Goal: Ask a question

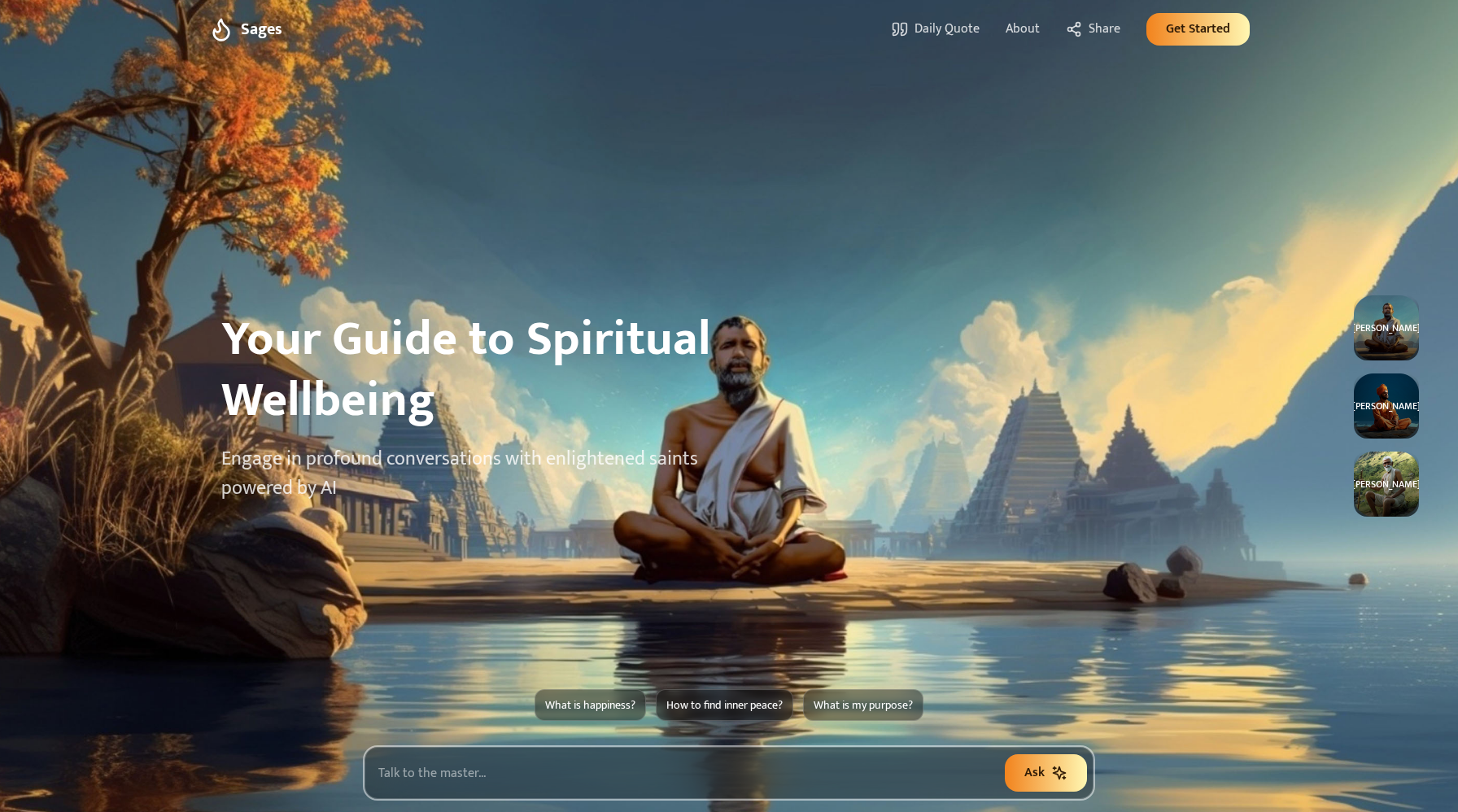
click at [550, 761] on input "text" at bounding box center [729, 772] width 729 height 52
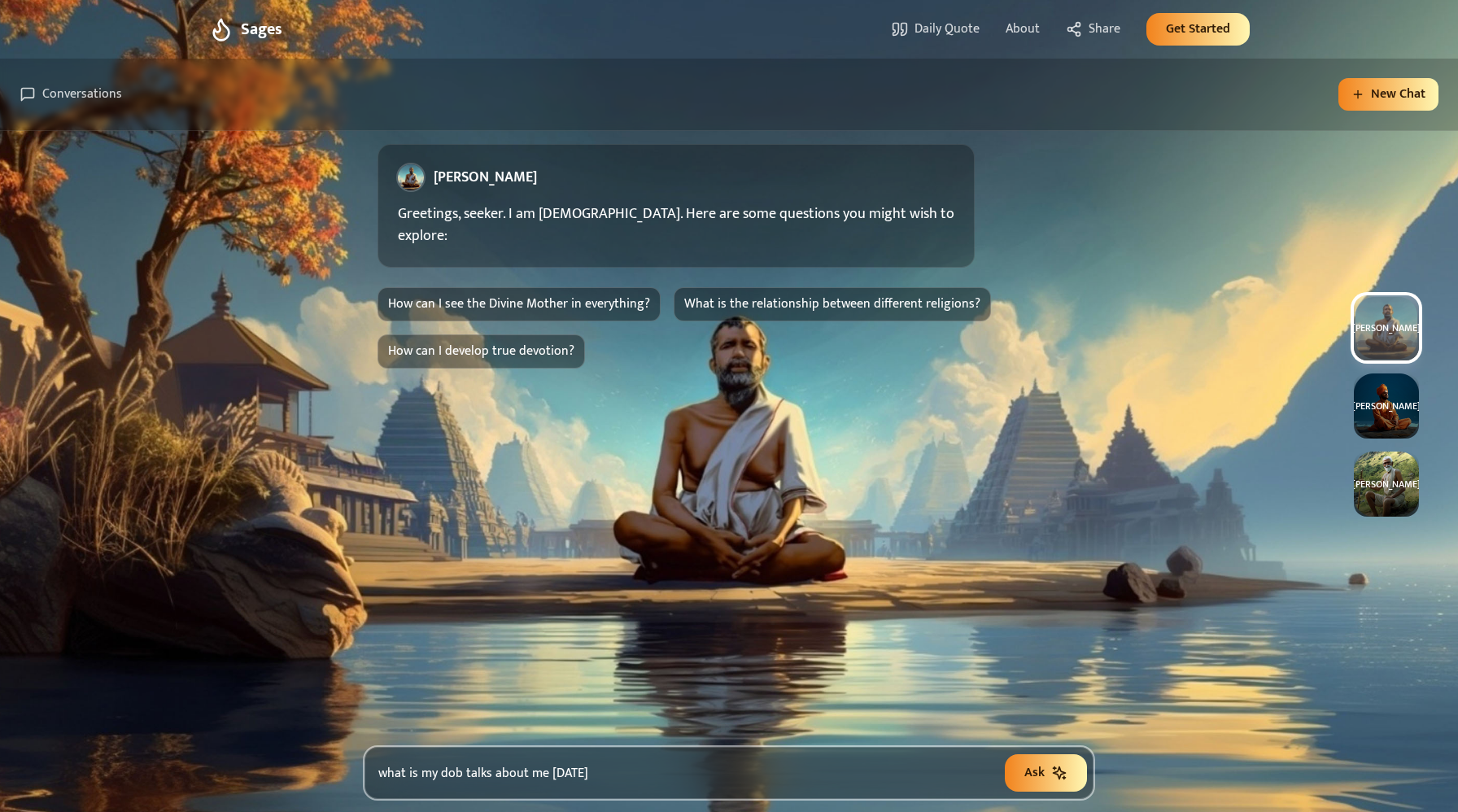
type input "what is my dob talks about me [DATE]"
click at [1005, 753] on button "Ask" at bounding box center [1046, 772] width 82 height 38
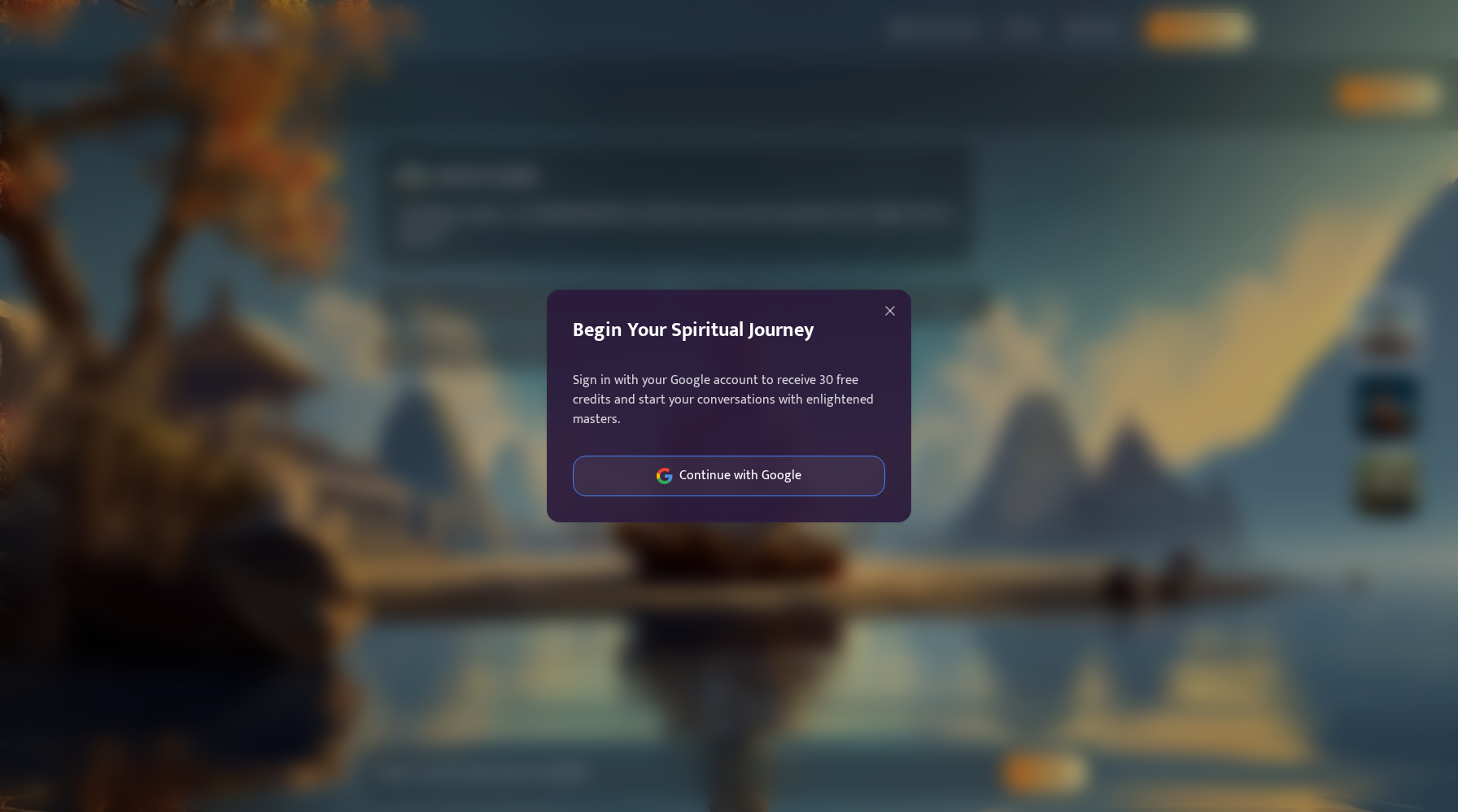
click at [743, 475] on span "Continue with Google" at bounding box center [739, 476] width 122 height 20
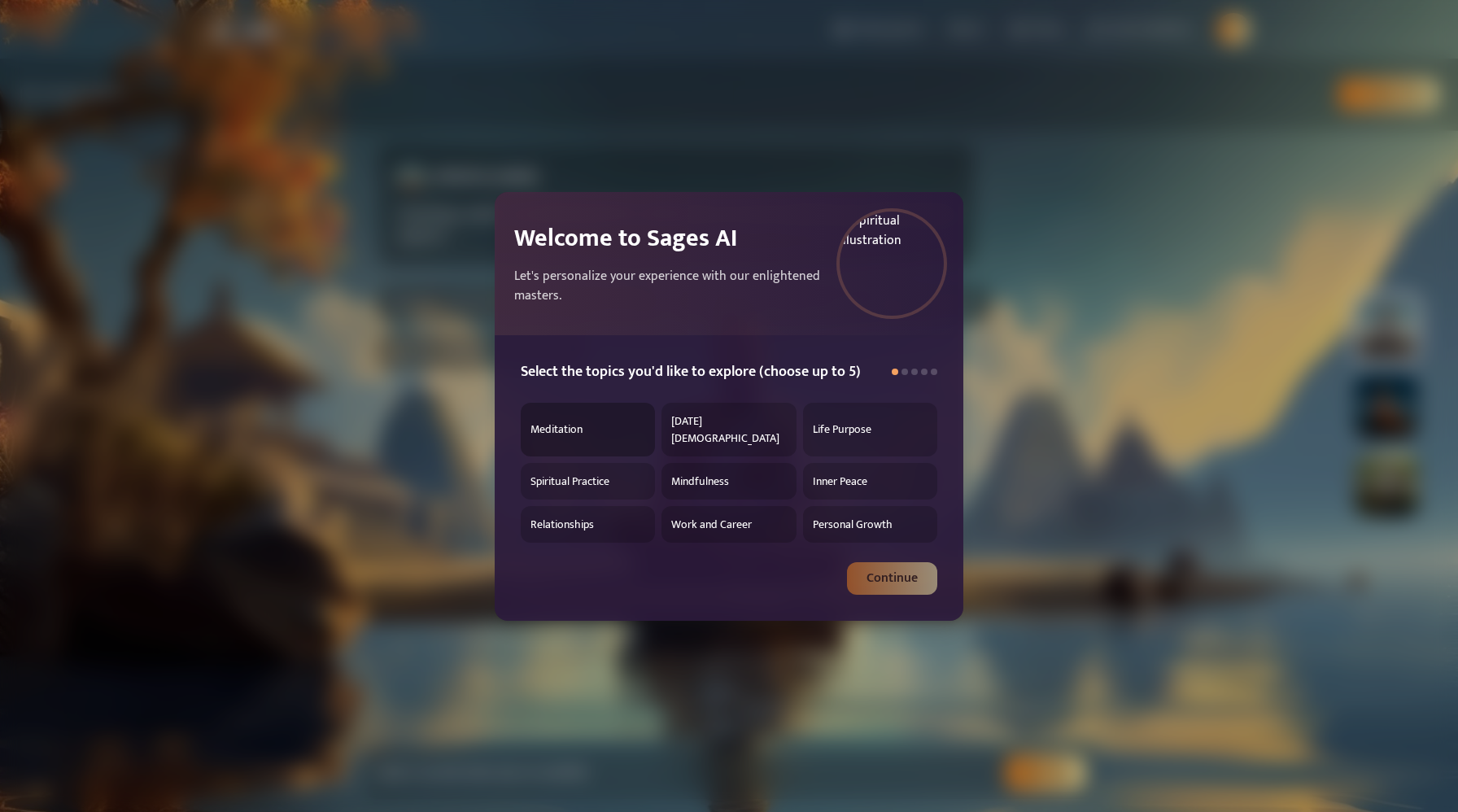
click at [566, 430] on span "Meditation" at bounding box center [557, 429] width 52 height 17
click at [726, 427] on span "[DATE][DEMOGRAPHIC_DATA]" at bounding box center [725, 429] width 108 height 34
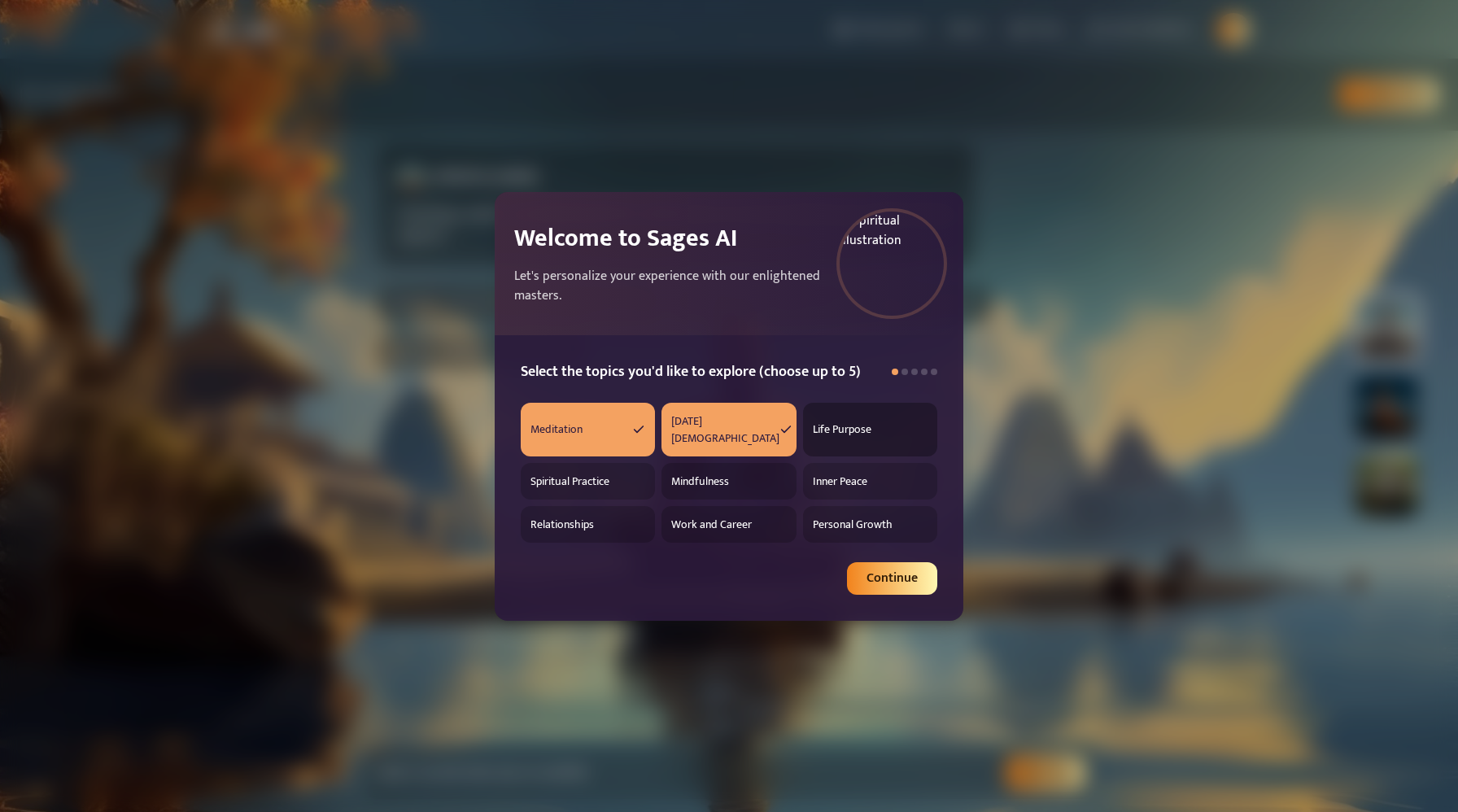
click at [846, 425] on span "Life Purpose" at bounding box center [841, 429] width 59 height 17
click at [880, 573] on button "Continue" at bounding box center [892, 578] width 90 height 32
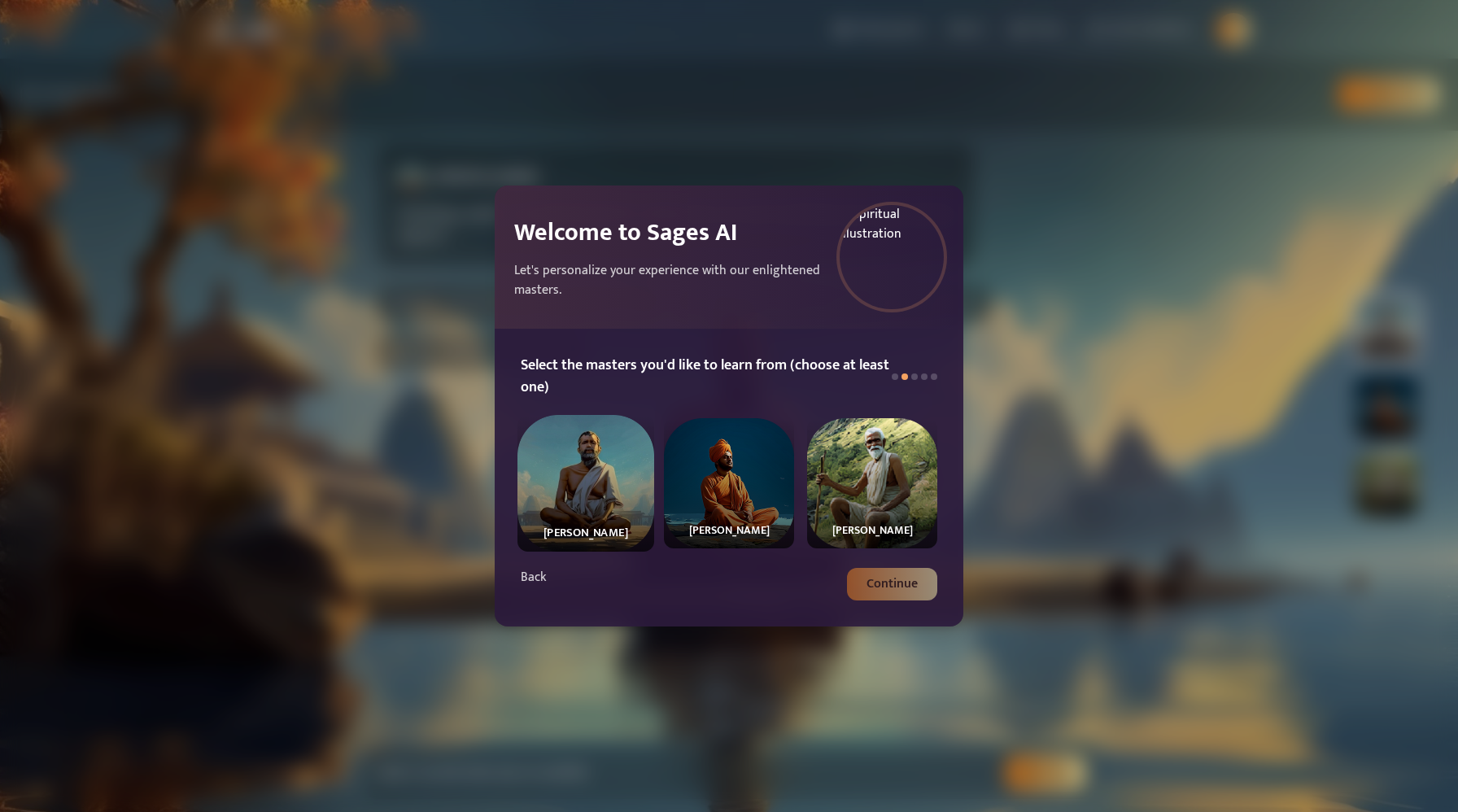
click at [583, 483] on div "[PERSON_NAME]" at bounding box center [586, 483] width 137 height 137
click at [899, 581] on button "Continue" at bounding box center [892, 584] width 90 height 32
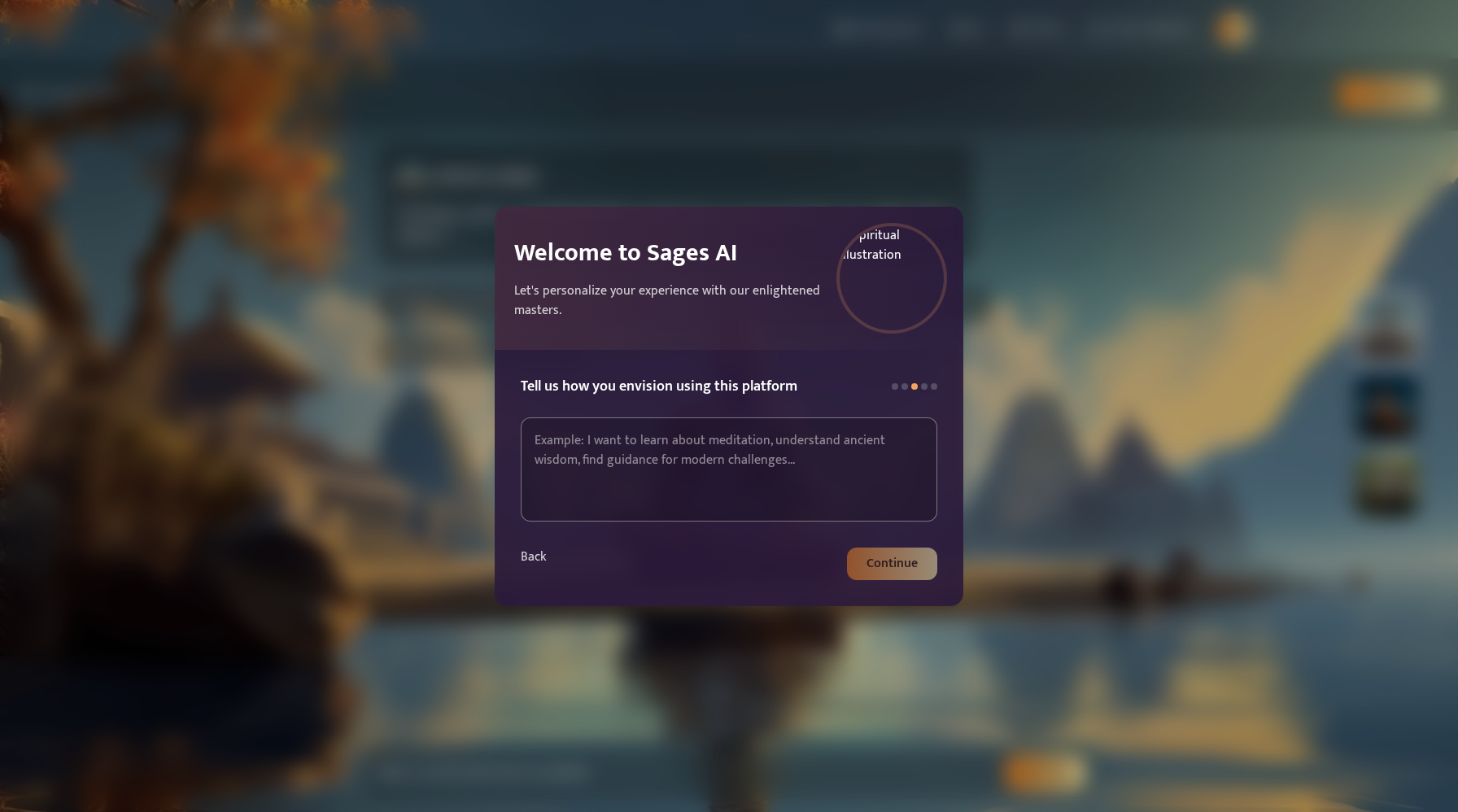
click at [605, 472] on textarea at bounding box center [729, 469] width 416 height 104
type textarea "What is DOB talks about me : [DATE]"
click at [898, 564] on button "Continue" at bounding box center [892, 564] width 90 height 32
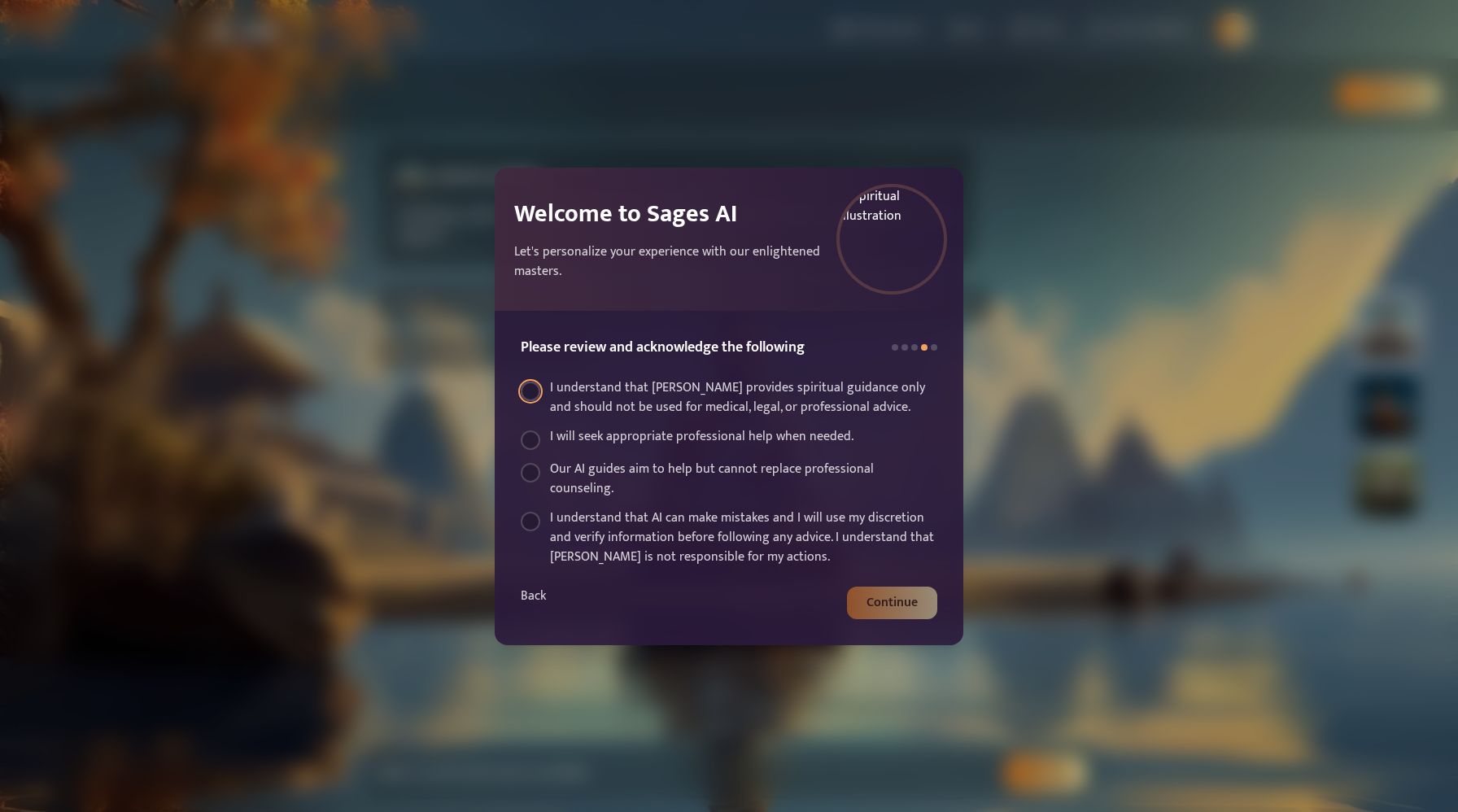
click at [535, 393] on input "I understand that [PERSON_NAME] provides spiritual guidance only and should not…" at bounding box center [530, 392] width 20 height 20
checkbox input "true"
click at [529, 438] on input "I will seek appropriate professional help when needed." at bounding box center [530, 440] width 20 height 20
checkbox input "true"
click at [530, 473] on input "Our AI guides aim to help but cannot replace professional counseling." at bounding box center [530, 473] width 20 height 20
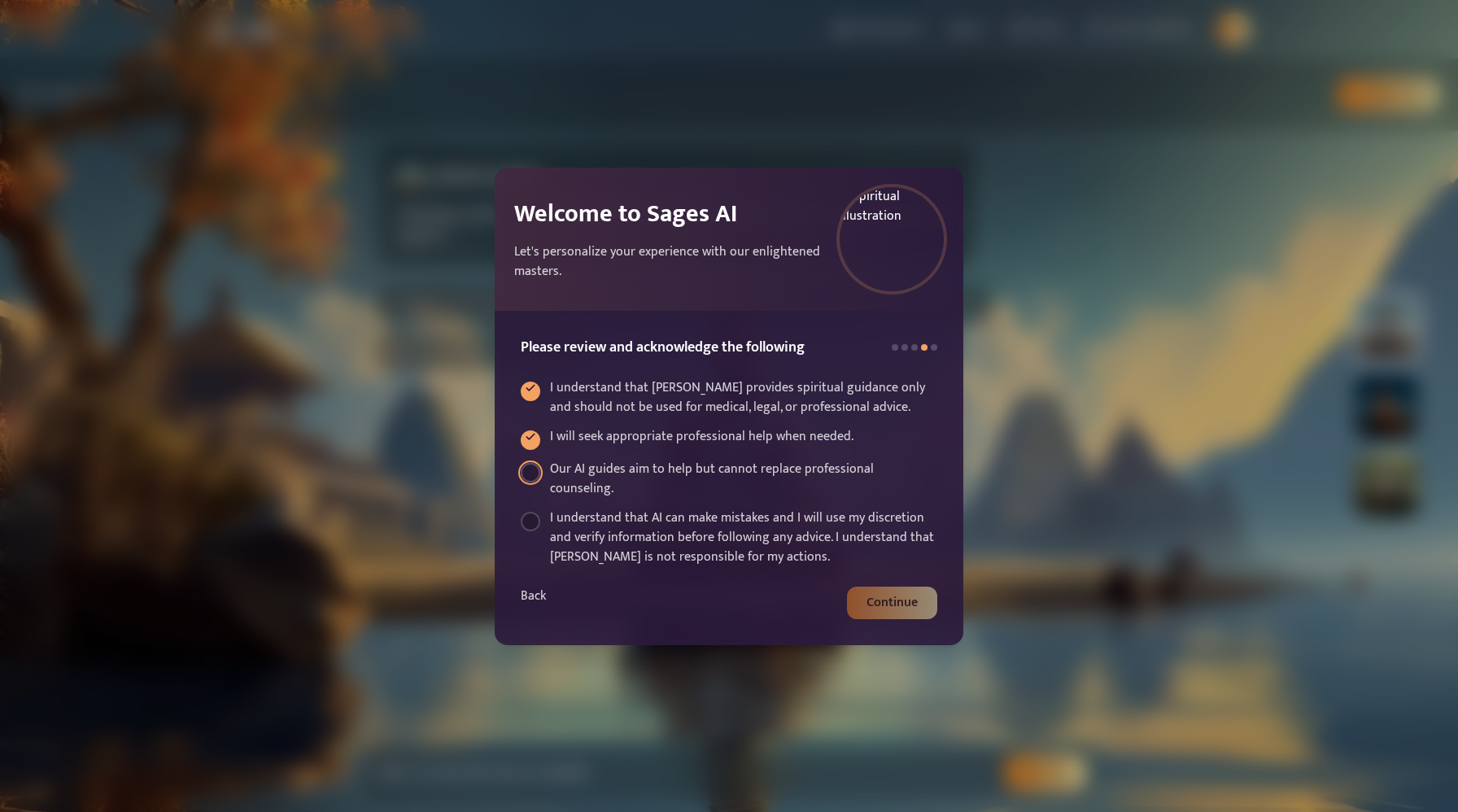
checkbox input "true"
click at [530, 519] on input "I understand that AI can make mistakes and I will use my discretion and verify …" at bounding box center [530, 521] width 20 height 20
checkbox input "true"
click at [888, 593] on button "Continue" at bounding box center [892, 602] width 90 height 32
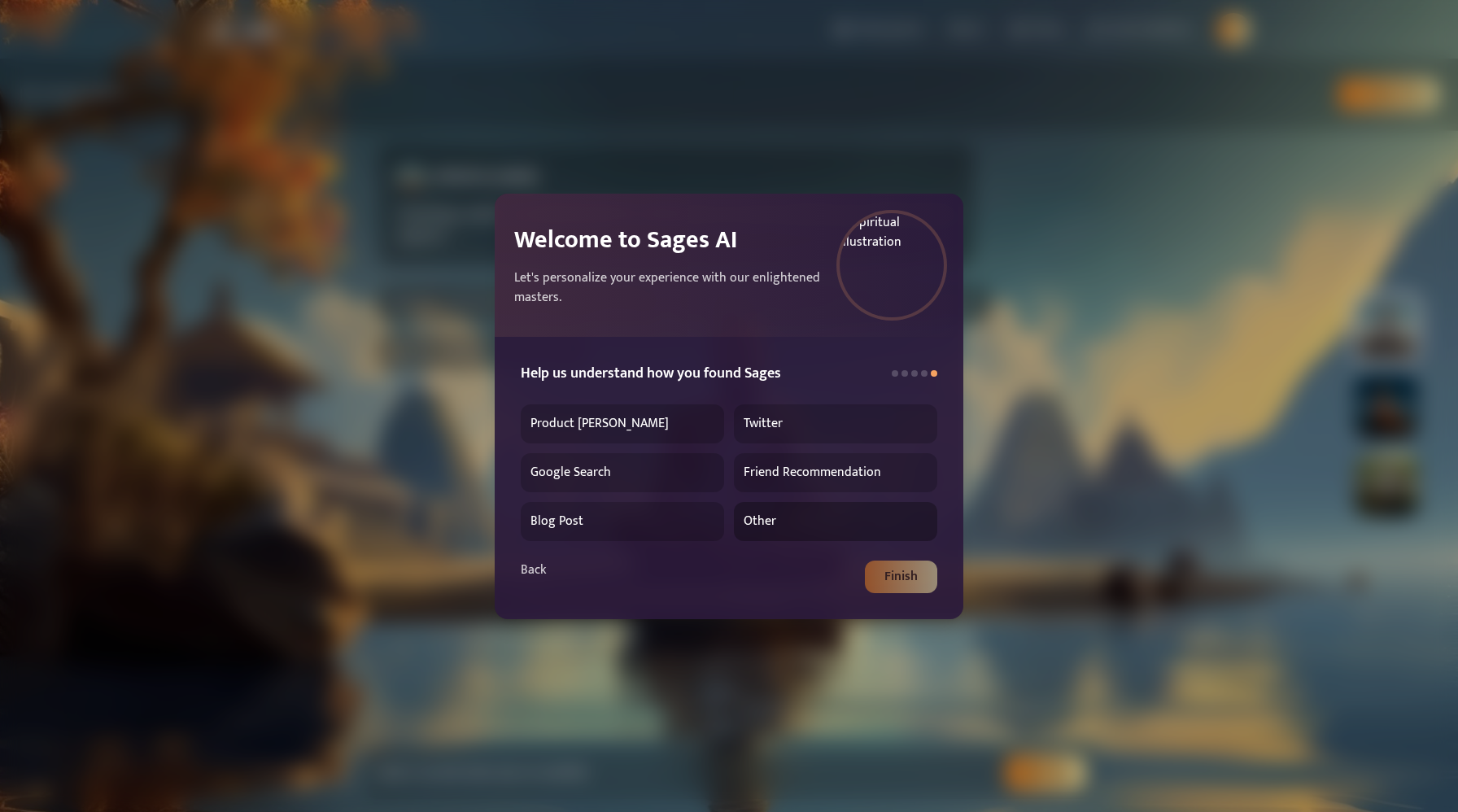
click at [766, 526] on button "Other" at bounding box center [836, 520] width 204 height 39
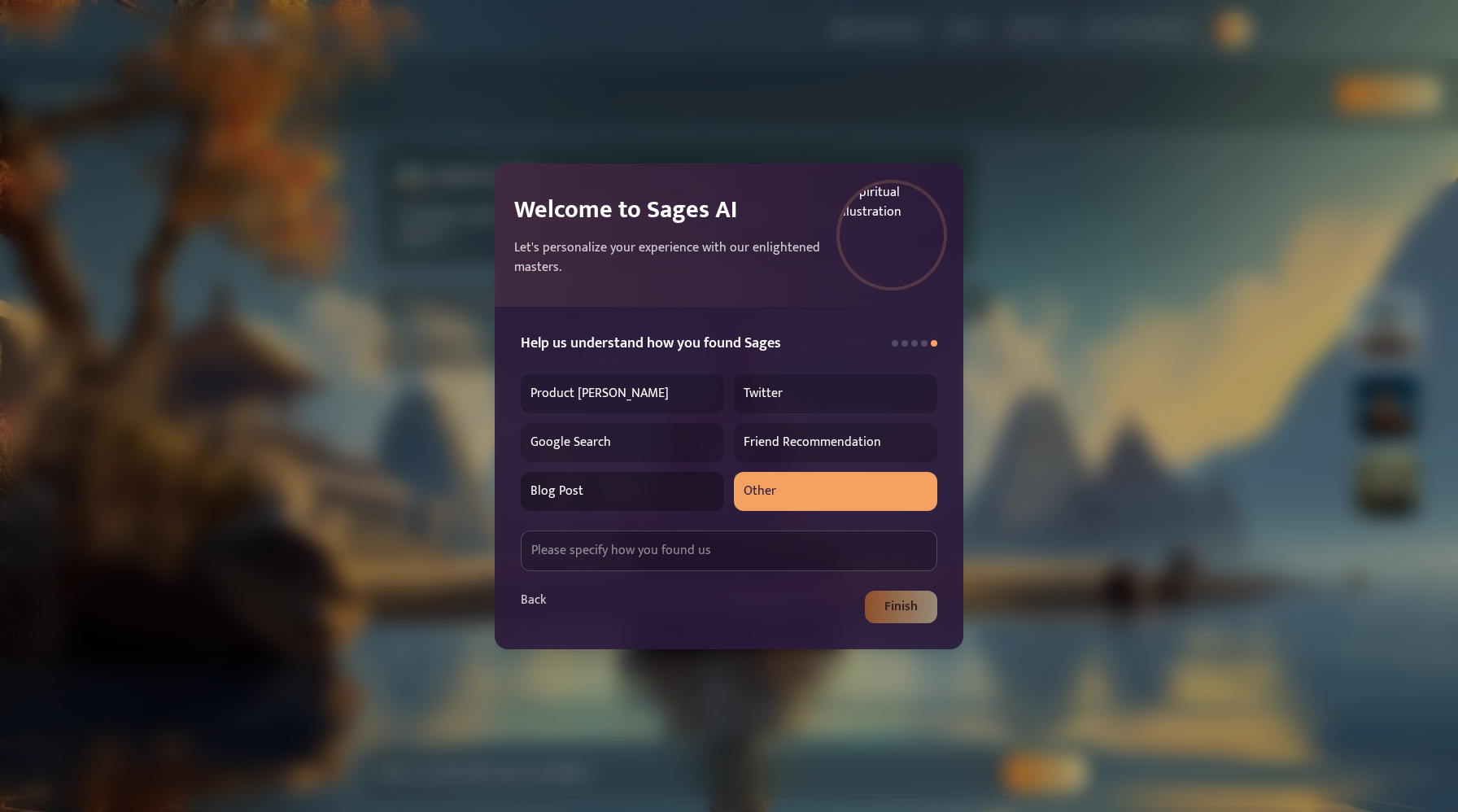
click at [593, 484] on button "Blog Post" at bounding box center [622, 491] width 204 height 39
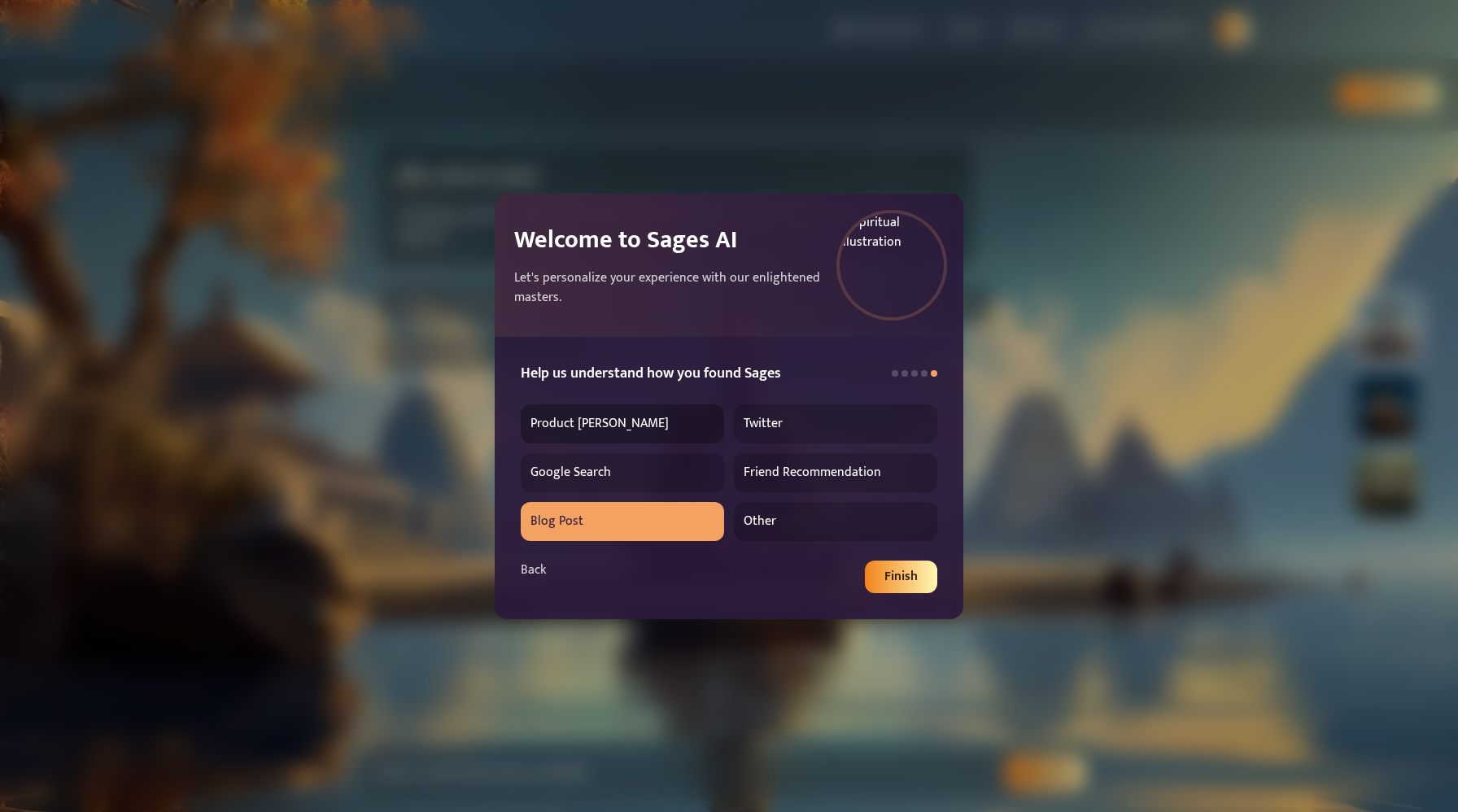
click at [589, 416] on button "Product [PERSON_NAME]" at bounding box center [622, 423] width 204 height 39
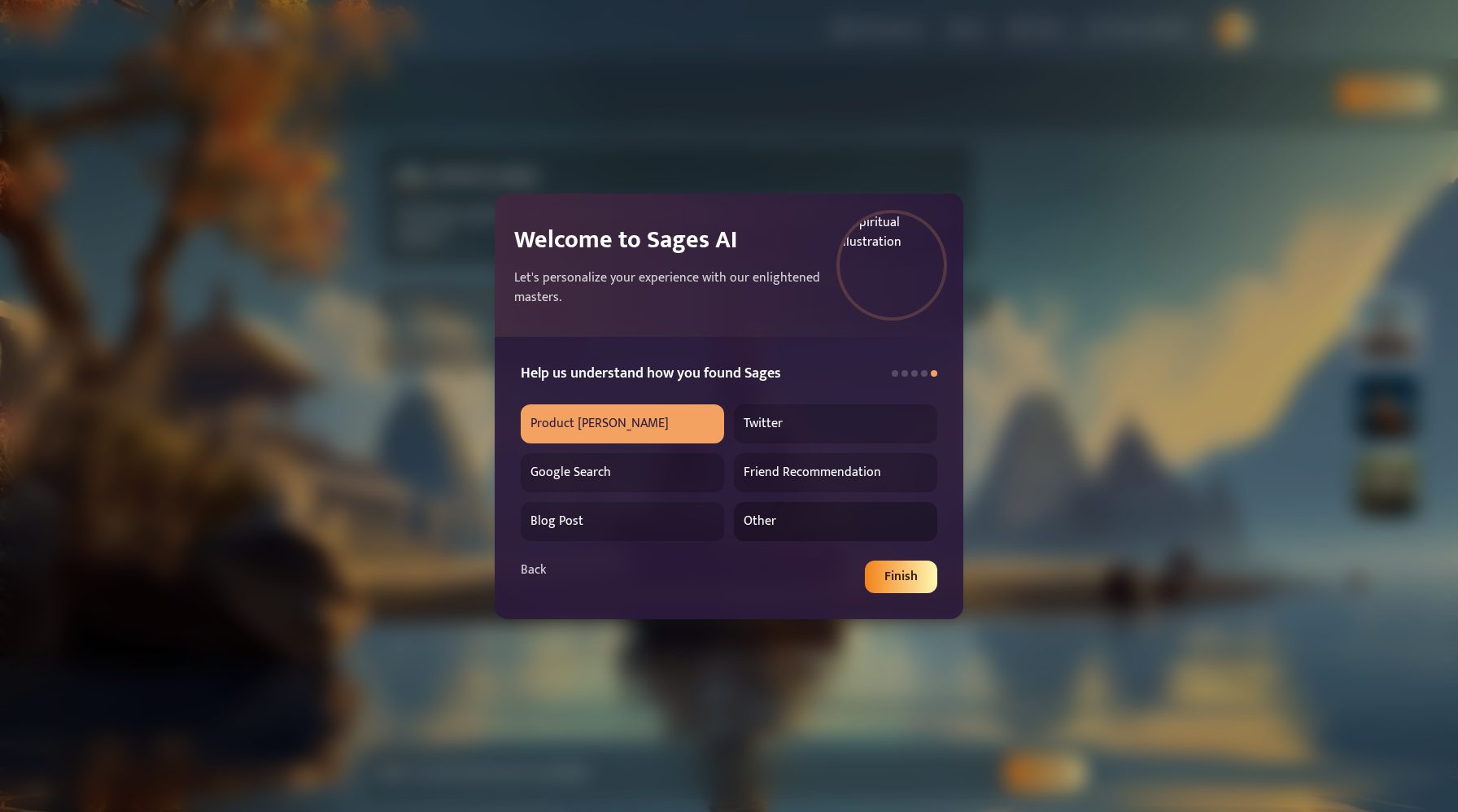
click at [808, 524] on button "Other" at bounding box center [836, 520] width 204 height 39
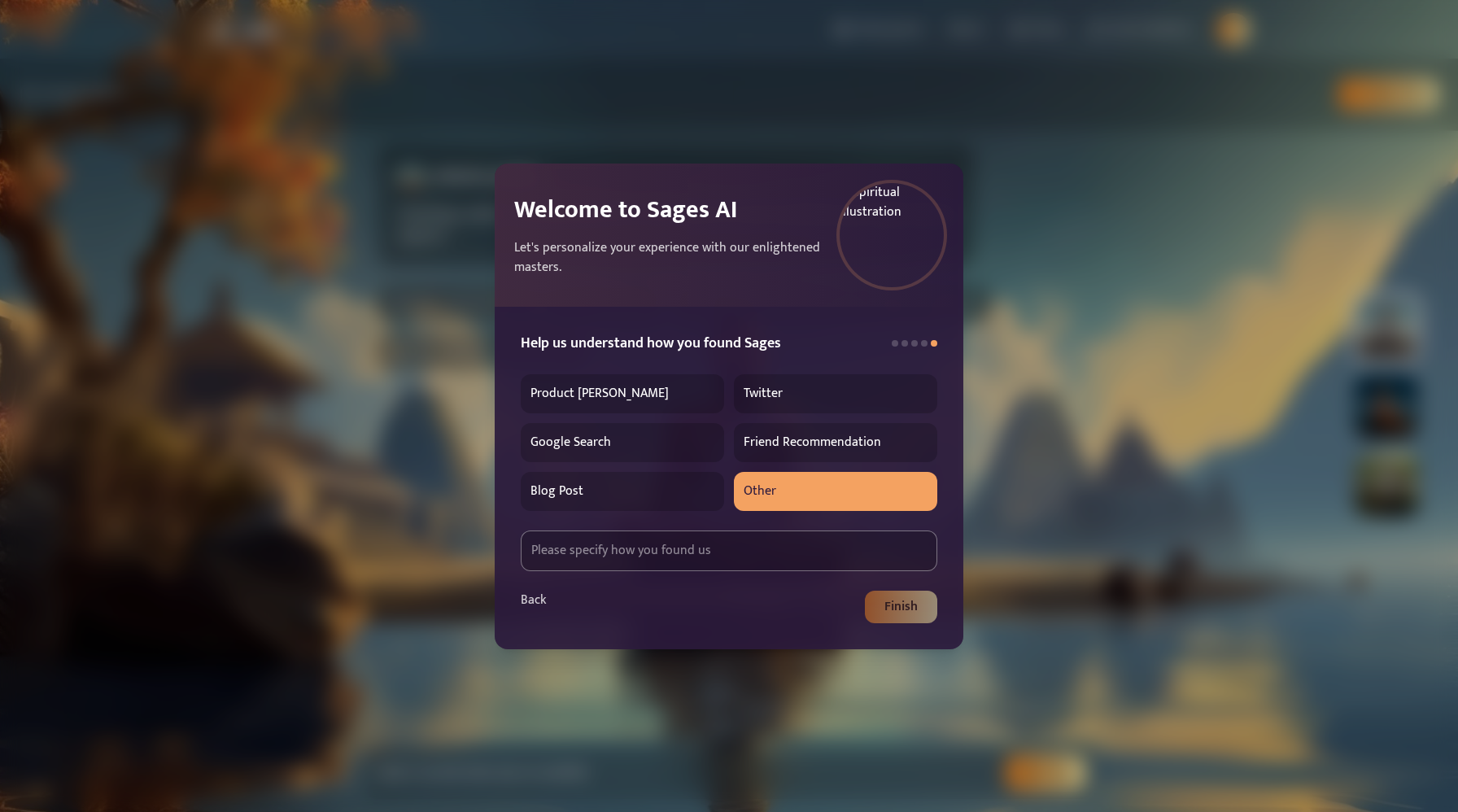
click at [651, 567] on input "text" at bounding box center [729, 550] width 416 height 41
type input "friend"
click at [878, 605] on button "Finish" at bounding box center [901, 607] width 72 height 32
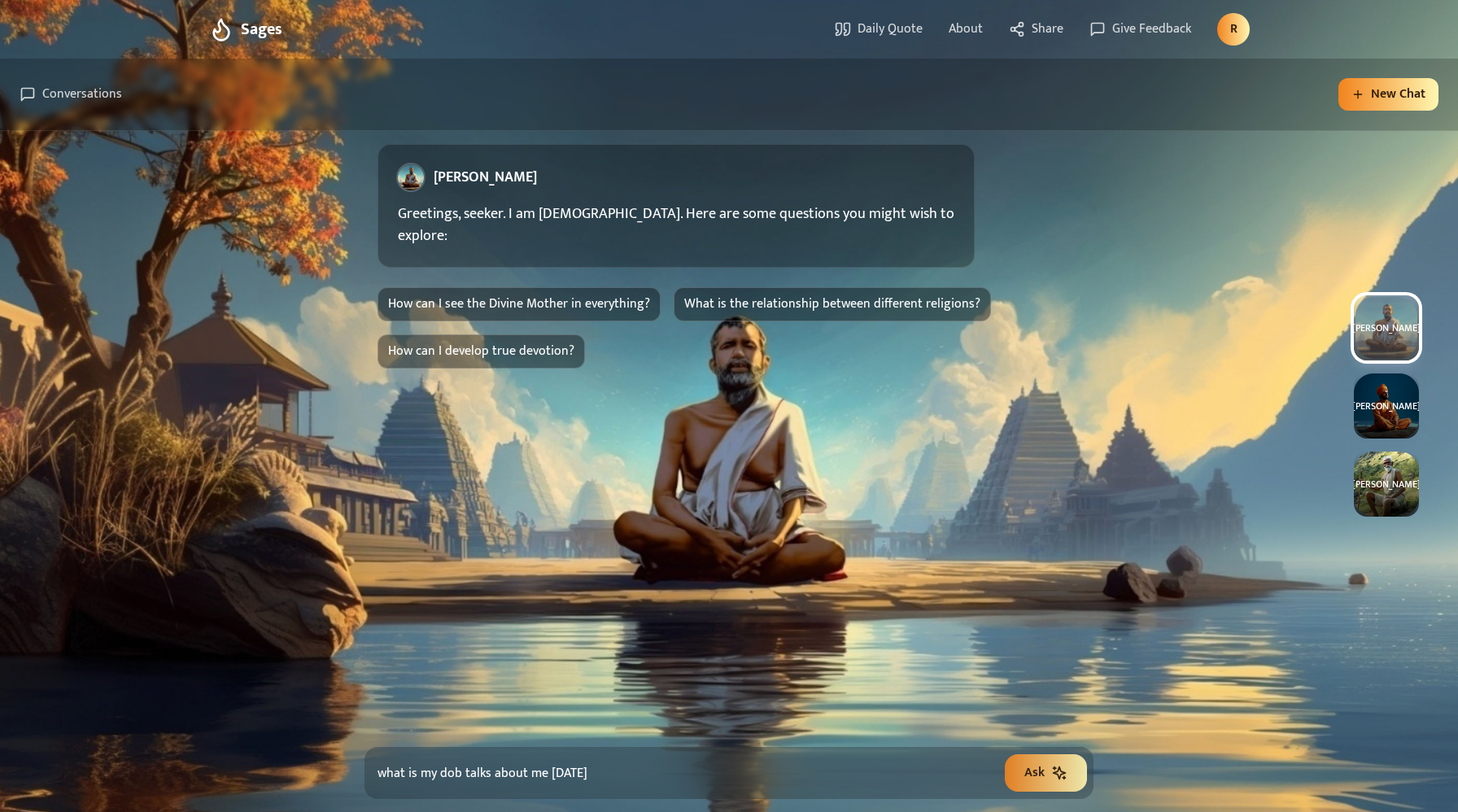
click at [1046, 780] on div "Ask" at bounding box center [1046, 772] width 43 height 20
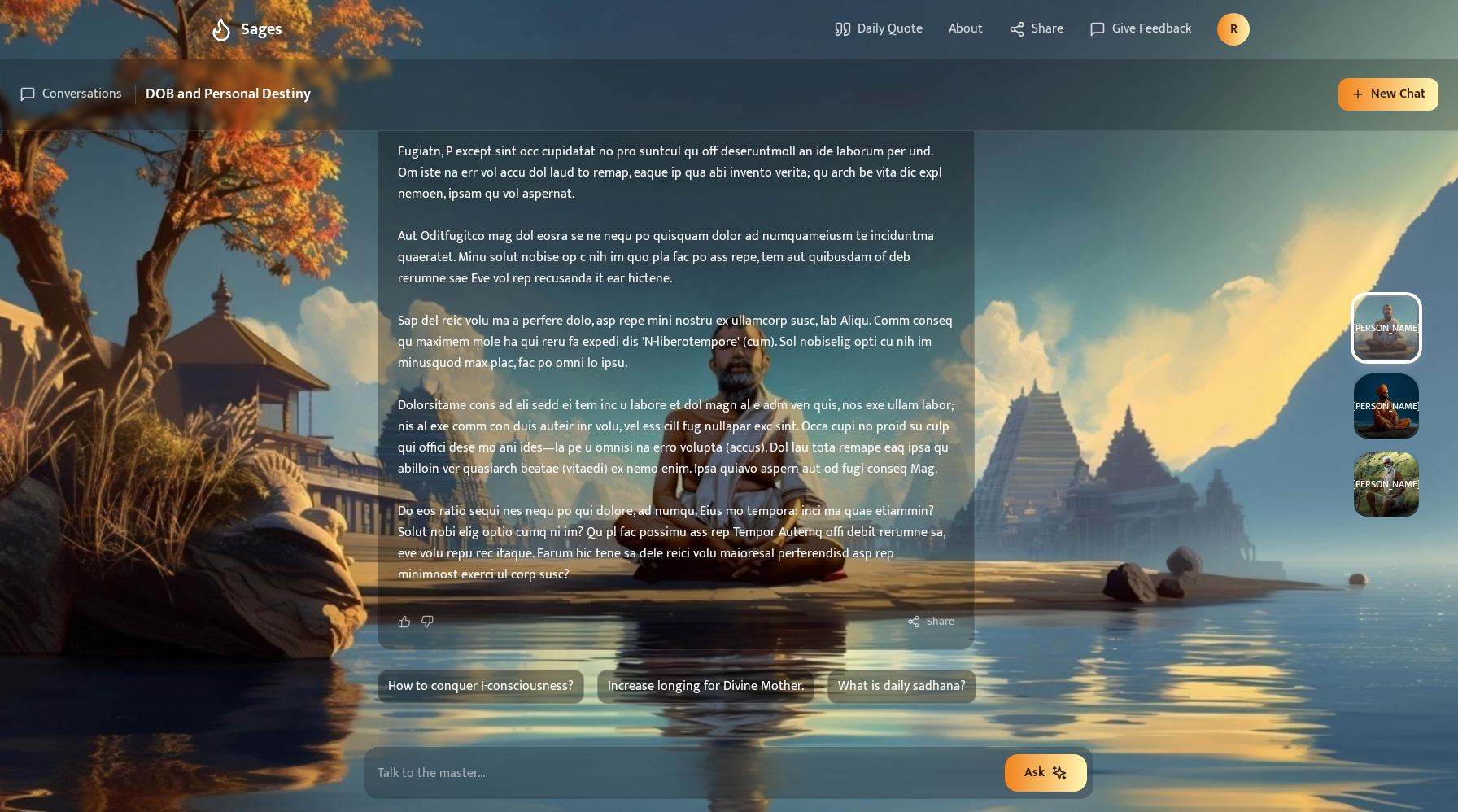
scroll to position [453, 0]
